Goal: Navigation & Orientation: Go to known website

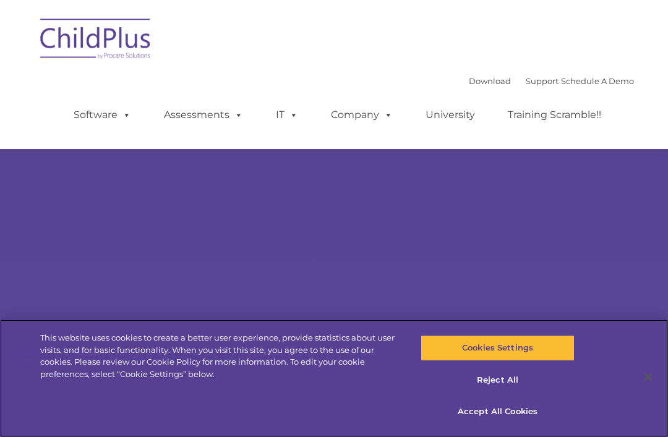
select select "MEDIUM"
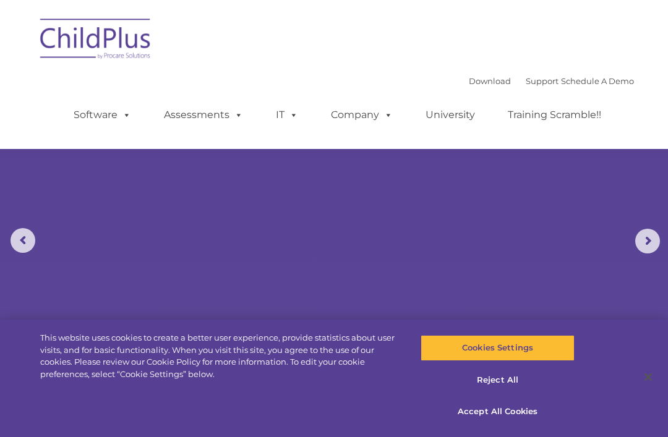
click at [636, 242] on rs-arrow at bounding box center [647, 241] width 25 height 25
click at [642, 246] on rs-arrow at bounding box center [647, 241] width 25 height 25
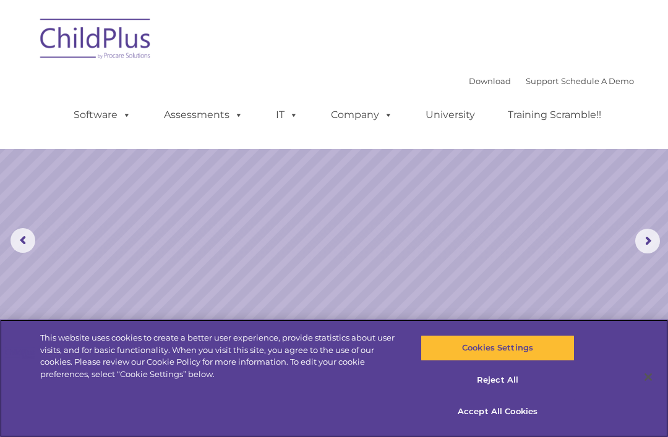
click at [545, 354] on button "Cookies Settings" at bounding box center [496, 348] width 153 height 26
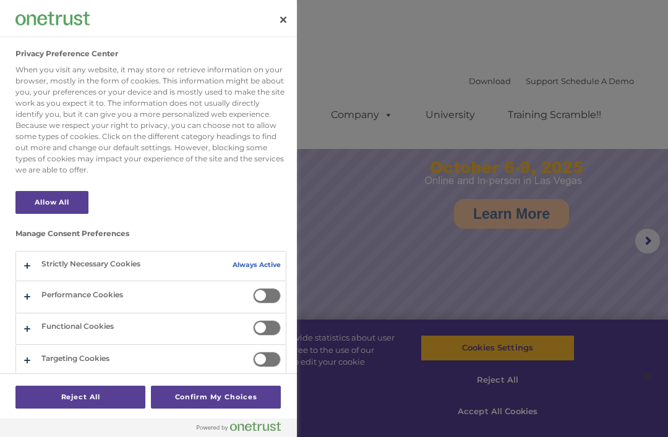
click at [505, 416] on div at bounding box center [334, 218] width 668 height 437
click at [539, 354] on div at bounding box center [334, 218] width 668 height 437
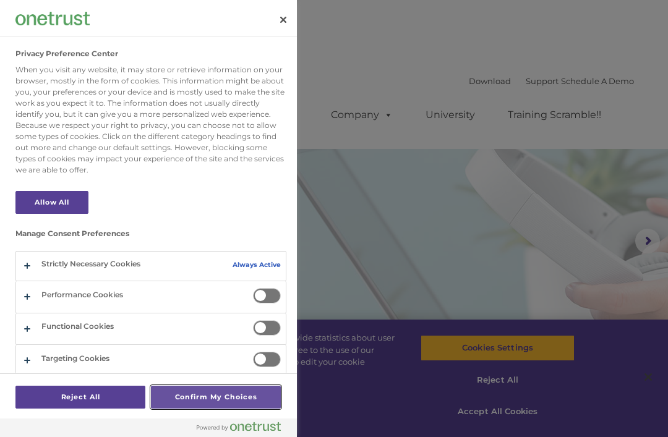
click at [201, 395] on button "Confirm My Choices" at bounding box center [216, 397] width 130 height 23
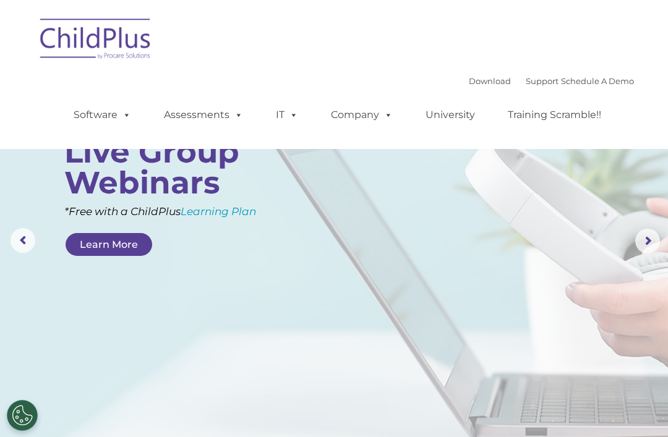
click at [628, 242] on rs-layer at bounding box center [334, 241] width 668 height 482
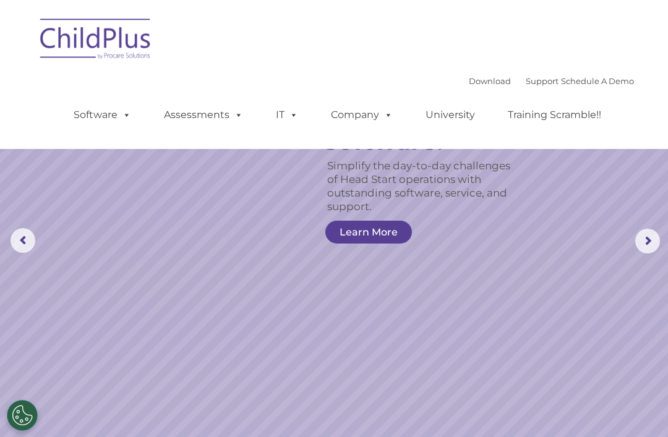
click at [77, 43] on img at bounding box center [96, 41] width 124 height 62
